Goal: Information Seeking & Learning: Compare options

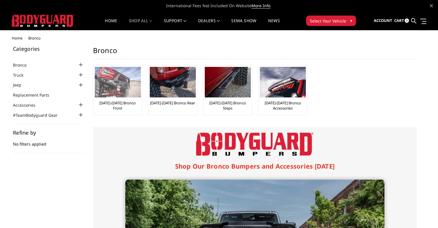
click at [118, 98] on div "[DATE]-[DATE] Bronco Front" at bounding box center [118, 90] width 46 height 47
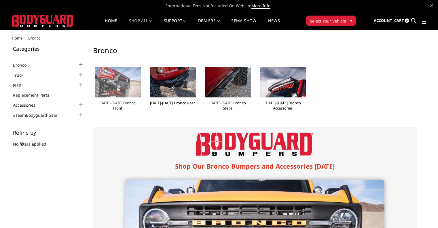
click at [123, 106] on p "[DATE]-[DATE] Bronco Front" at bounding box center [118, 105] width 46 height 10
click at [125, 102] on link "[DATE]-[DATE] Bronco Front" at bounding box center [118, 105] width 46 height 10
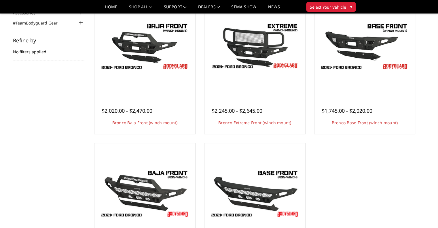
scroll to position [144, 0]
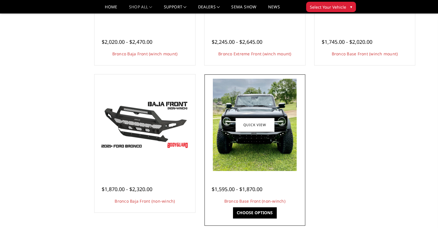
click at [275, 112] on img at bounding box center [255, 125] width 84 height 92
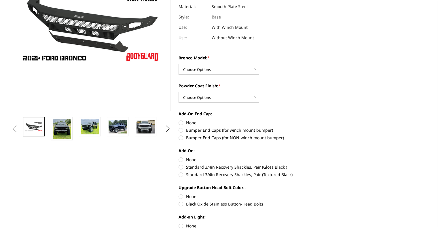
scroll to position [115, 0]
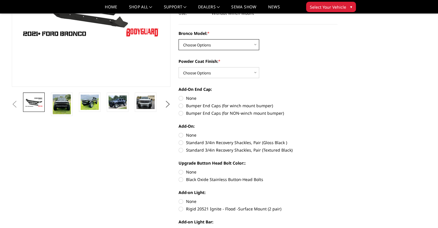
click at [257, 47] on select "Choose Options Base/Badlands/Wildtrak/etc. Raptor" at bounding box center [219, 44] width 81 height 11
select select "4028"
click at [179, 39] on select "Choose Options Base/Badlands/Wildtrak/etc. Raptor" at bounding box center [219, 44] width 81 height 11
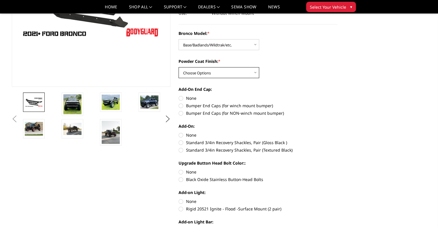
click at [255, 71] on select "Choose Options Bare Metal Textured Black Powder Coat" at bounding box center [219, 72] width 81 height 11
select select "4030"
click at [179, 67] on select "Choose Options Bare Metal Textured Black Powder Coat" at bounding box center [219, 72] width 81 height 11
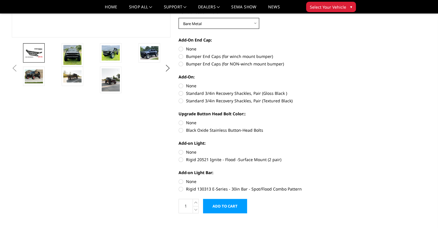
scroll to position [29, 0]
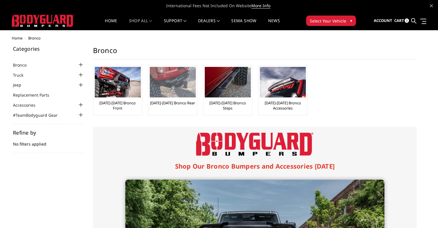
click at [167, 83] on img at bounding box center [173, 82] width 46 height 31
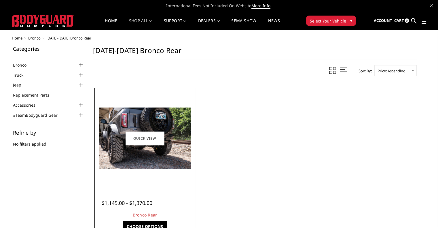
click at [160, 161] on img at bounding box center [145, 138] width 92 height 61
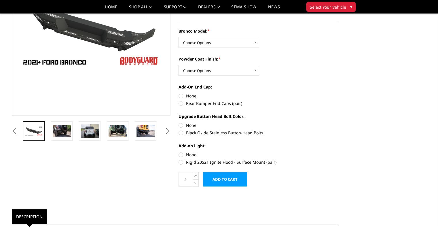
scroll to position [86, 0]
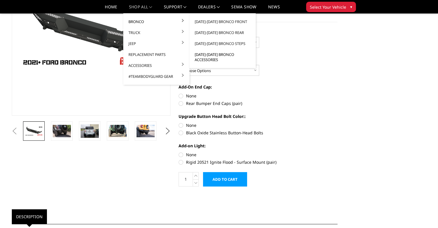
click at [206, 55] on link "[DATE]-[DATE] Bronco Accessories" at bounding box center [223, 57] width 62 height 16
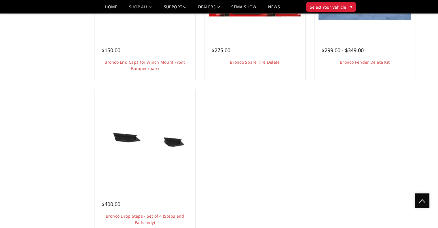
scroll to position [375, 0]
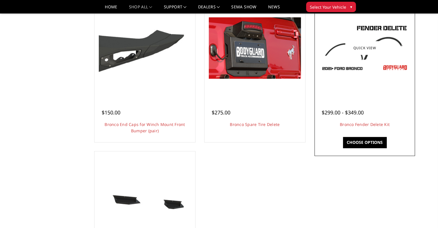
click at [366, 80] on img at bounding box center [365, 48] width 92 height 68
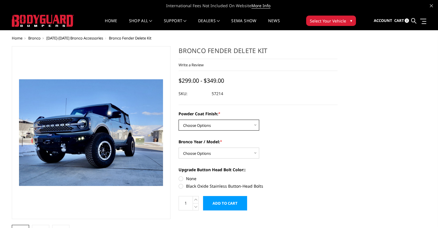
click at [256, 125] on select "Choose Options Bare Metal Textured Black Powder Coat" at bounding box center [219, 125] width 81 height 11
select select "4045"
click at [179, 120] on select "Choose Options Bare Metal Textured Black Powder Coat" at bounding box center [219, 125] width 81 height 11
click at [213, 93] on dl "SKU: 57214B UPC:" at bounding box center [258, 94] width 159 height 10
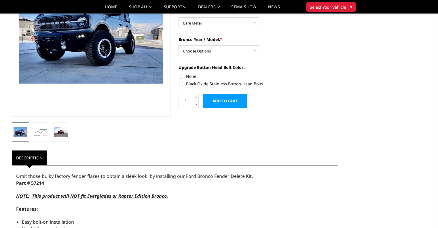
scroll to position [86, 0]
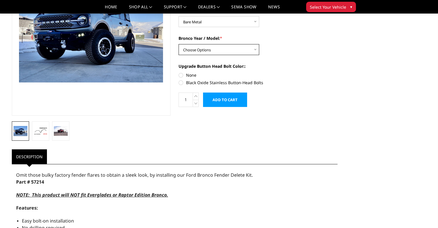
click at [249, 48] on select "Choose Options 2021-25 Bronco Standard 2021-25 Bronco Raptor 2022-25 Bronco Eve…" at bounding box center [219, 49] width 81 height 11
select select "4041"
click at [179, 44] on select "Choose Options 2021-25 Bronco Standard 2021-25 Bronco Raptor 2022-25 Bronco Eve…" at bounding box center [219, 49] width 81 height 11
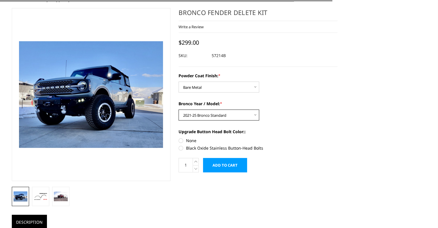
scroll to position [0, 0]
